Goal: Task Accomplishment & Management: Manage account settings

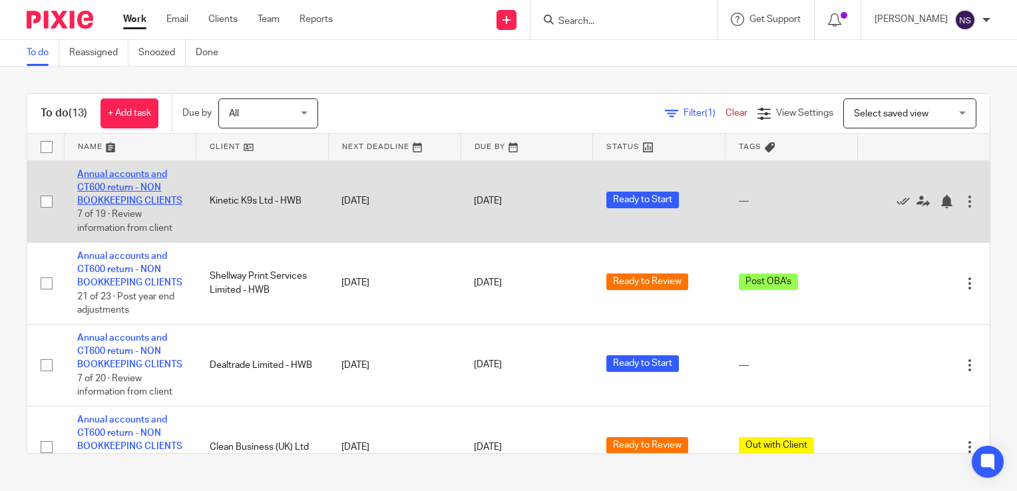
click at [125, 201] on link "Annual accounts and CT600 return - NON BOOKKEEPING CLIENTS" at bounding box center [129, 188] width 105 height 37
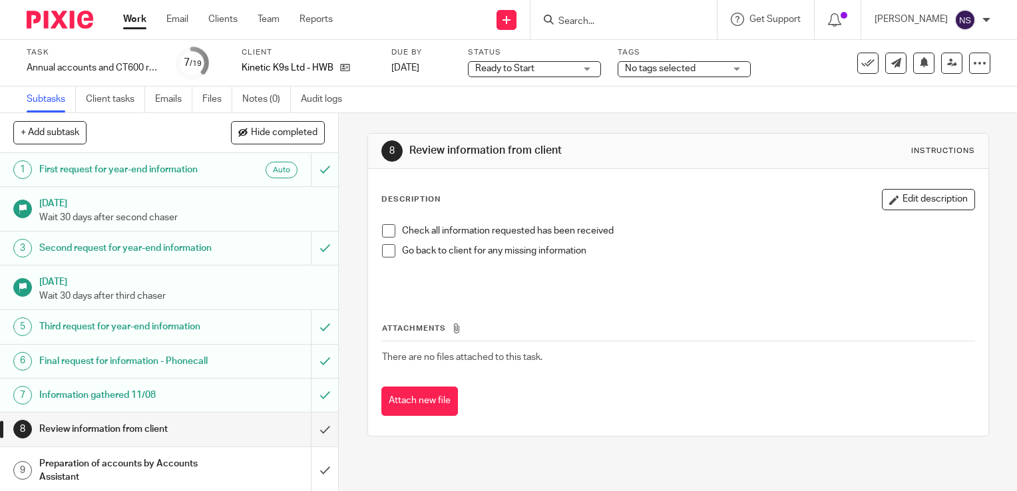
scroll to position [200, 0]
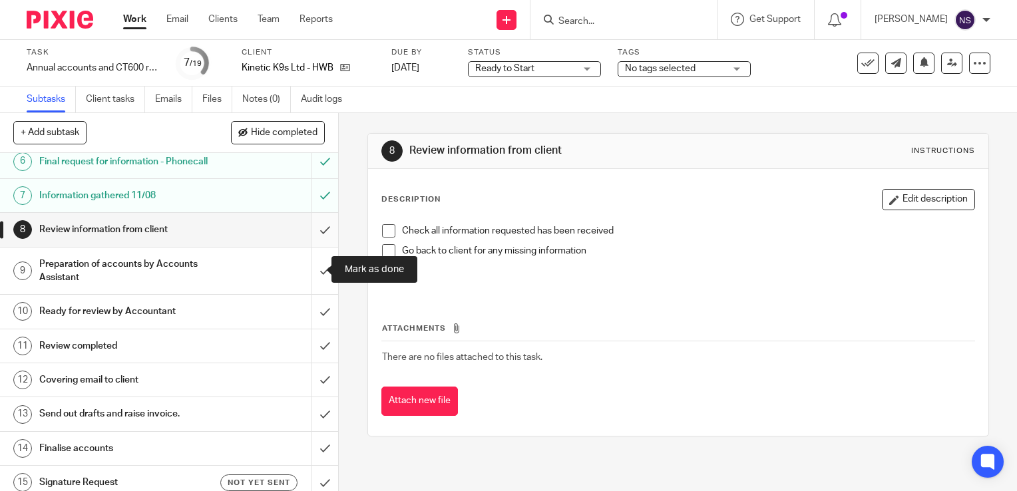
click at [316, 246] on input "submit" at bounding box center [169, 229] width 338 height 33
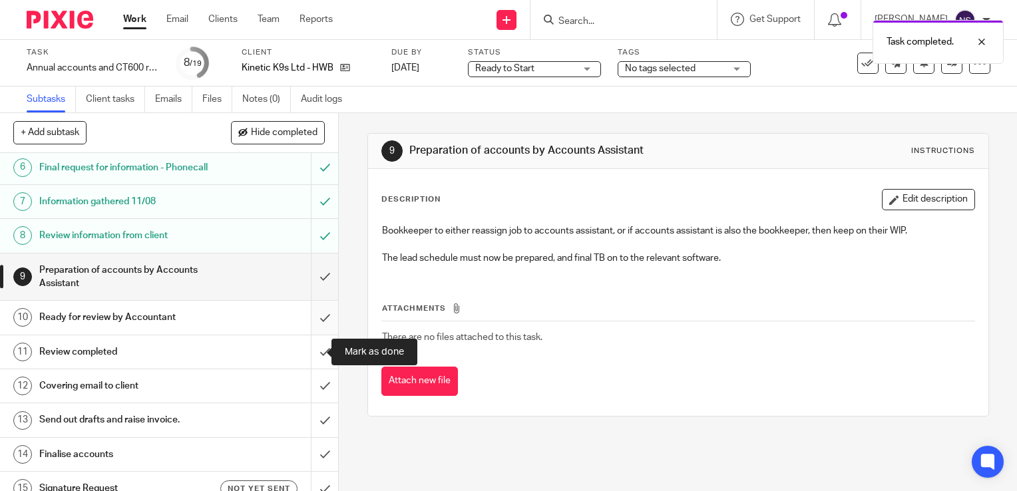
scroll to position [200, 0]
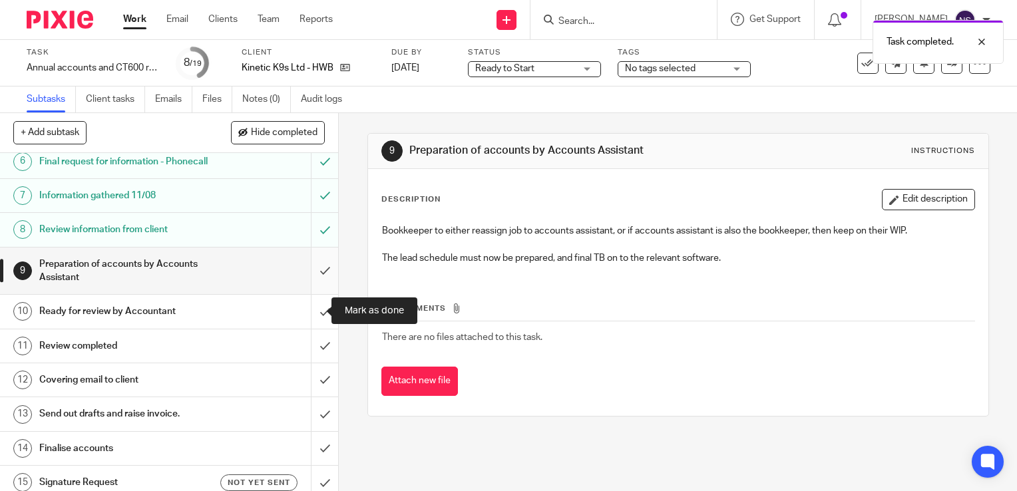
click at [311, 295] on input "submit" at bounding box center [169, 271] width 338 height 47
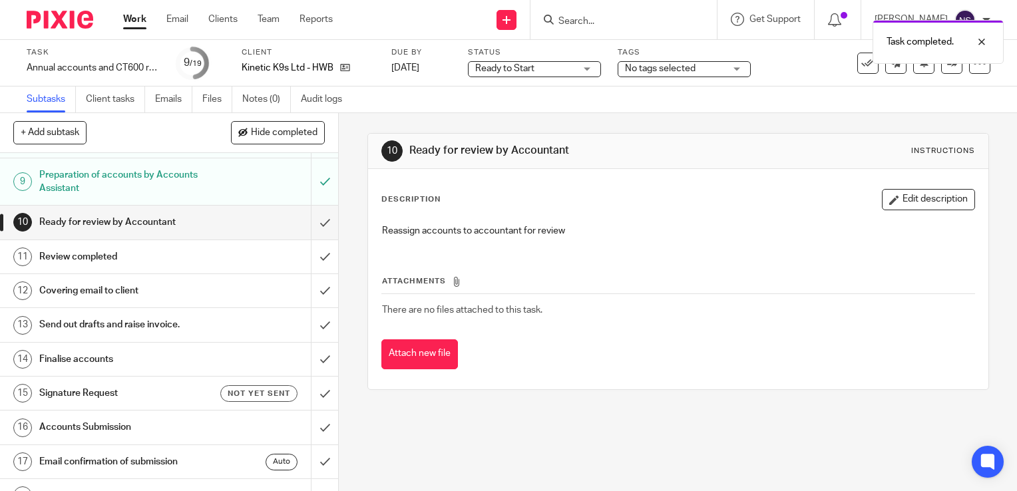
scroll to position [266, 0]
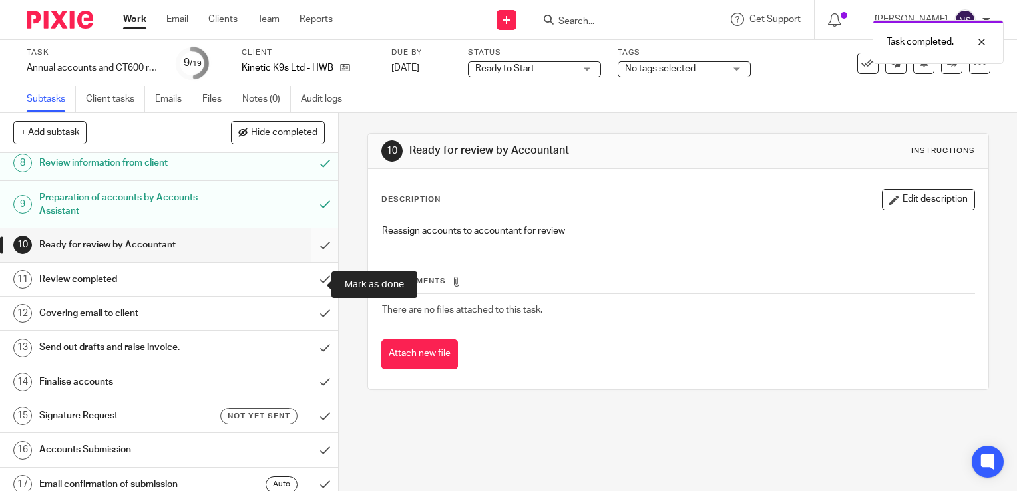
click at [313, 262] on input "submit" at bounding box center [169, 244] width 338 height 33
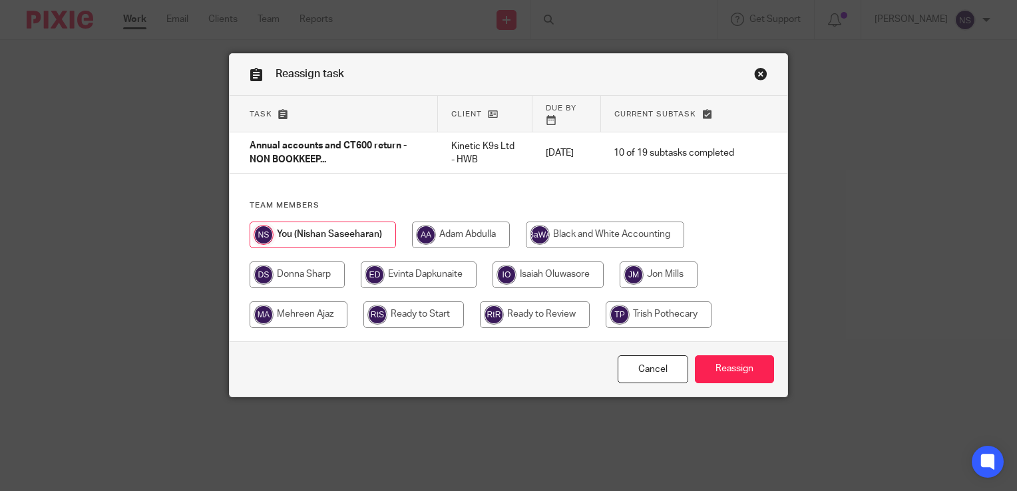
click at [555, 307] on input "radio" at bounding box center [535, 314] width 110 height 27
radio input "true"
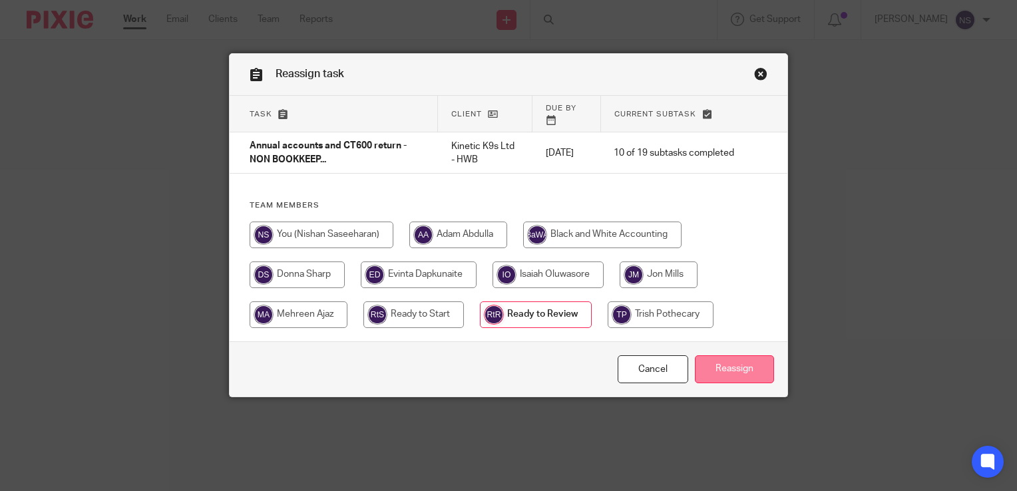
click at [731, 355] on input "Reassign" at bounding box center [734, 369] width 79 height 29
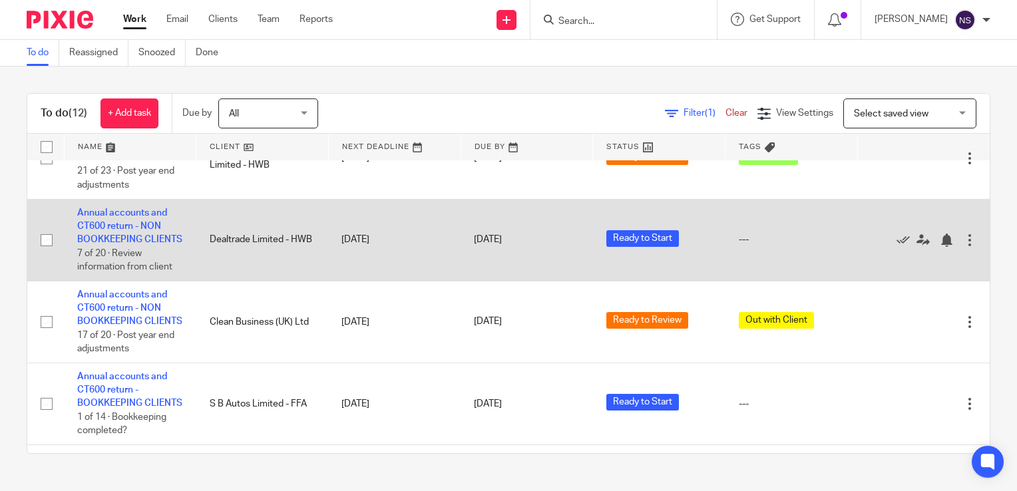
scroll to position [67, 0]
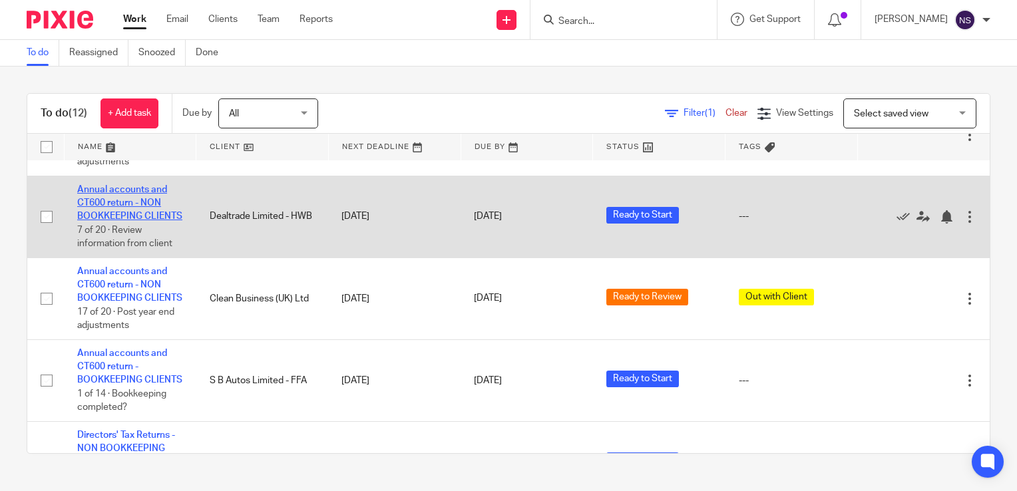
click at [123, 218] on link "Annual accounts and CT600 return - NON BOOKKEEPING CLIENTS" at bounding box center [129, 203] width 105 height 37
